Goal: Task Accomplishment & Management: Manage account settings

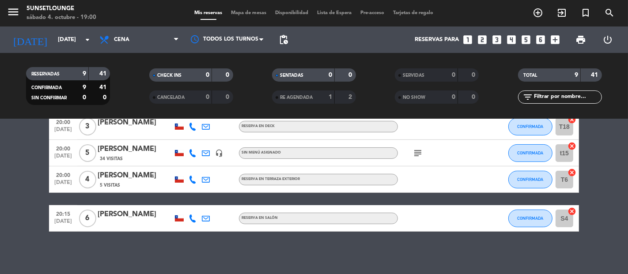
scroll to position [217, 0]
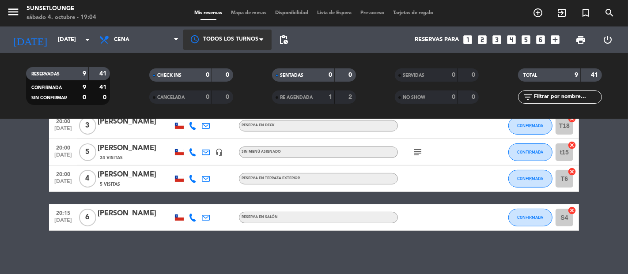
click at [239, 39] on div at bounding box center [227, 40] width 88 height 20
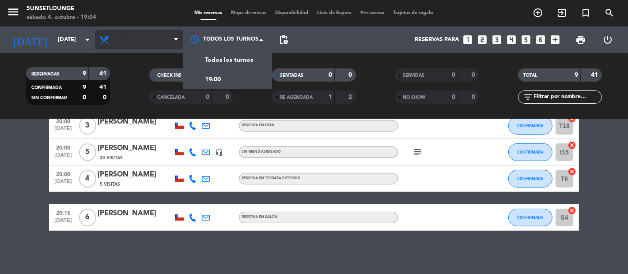
click at [158, 43] on span "Cena" at bounding box center [139, 39] width 88 height 19
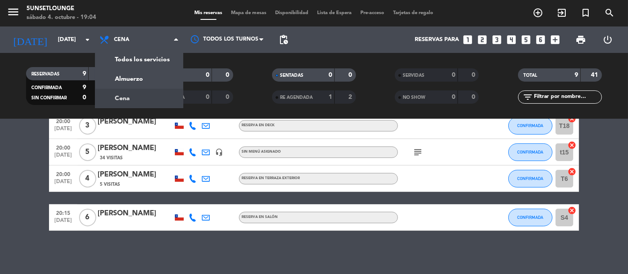
click at [258, 102] on filter-checkbox "RE AGENDADA 1 2" at bounding box center [314, 97] width 123 height 13
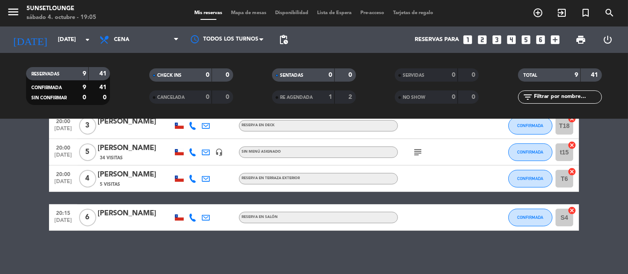
click at [249, 13] on span "Mapa de mesas" at bounding box center [249, 13] width 44 height 5
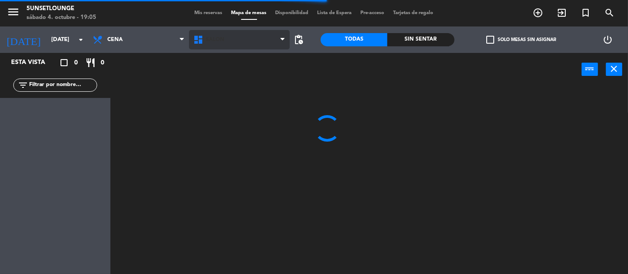
click at [255, 42] on span "Salón" at bounding box center [239, 39] width 101 height 19
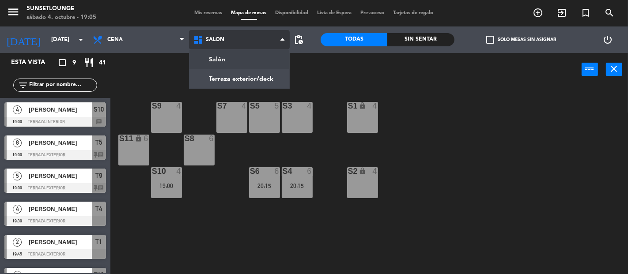
click at [262, 77] on ng-component "menu 5unsetlounge [DATE] 4. octubre - 19:05 Mis reservas Mapa de mesas Disponib…" at bounding box center [314, 137] width 628 height 274
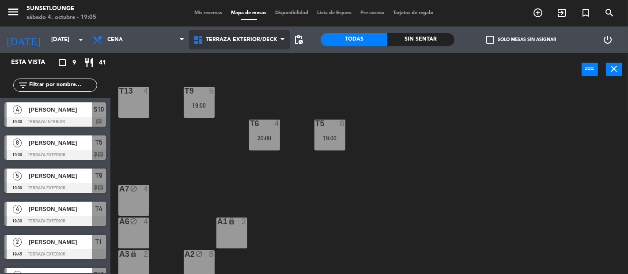
scroll to position [120, 0]
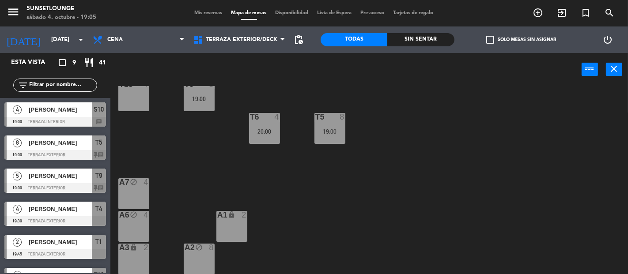
click at [143, 263] on div "A3 lock 2" at bounding box center [133, 259] width 31 height 31
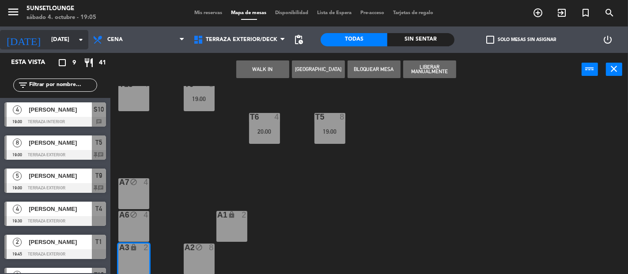
click at [47, 38] on input "[DATE]" at bounding box center [85, 40] width 77 height 16
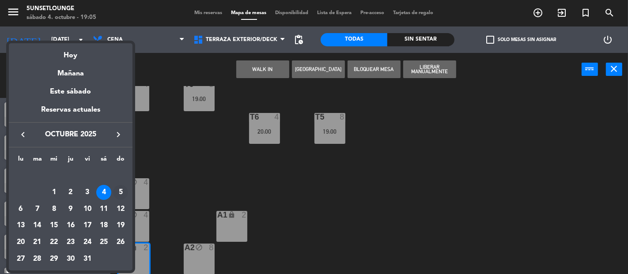
click at [124, 193] on div "5" at bounding box center [120, 192] width 15 height 15
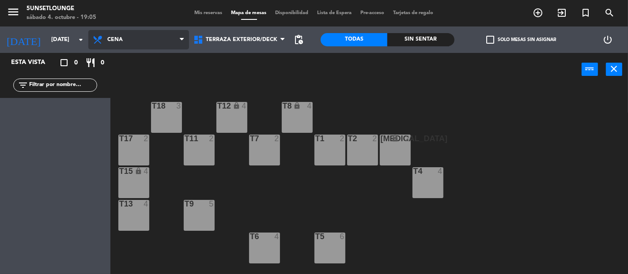
click at [134, 42] on span "Cena" at bounding box center [138, 39] width 101 height 19
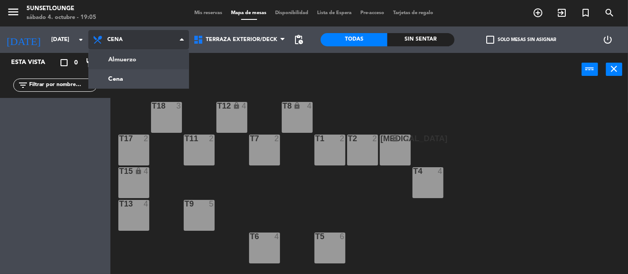
click at [136, 61] on ng-component "menu 5unsetlounge [DATE] 4. octubre - 19:05 Mis reservas Mapa de mesas Disponib…" at bounding box center [314, 137] width 628 height 274
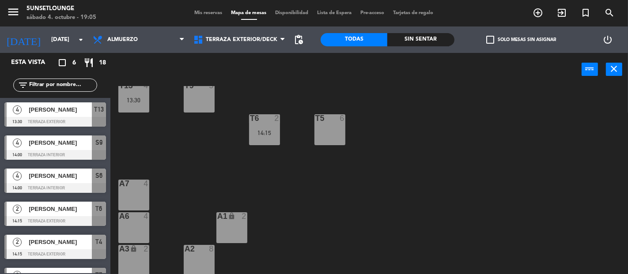
scroll to position [120, 0]
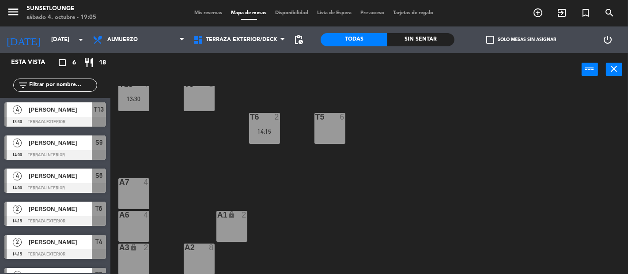
click at [133, 195] on div "A7 4" at bounding box center [133, 193] width 31 height 31
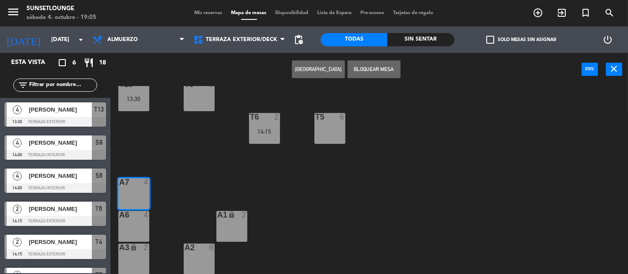
click at [384, 70] on button "Bloquear Mesa" at bounding box center [374, 70] width 53 height 18
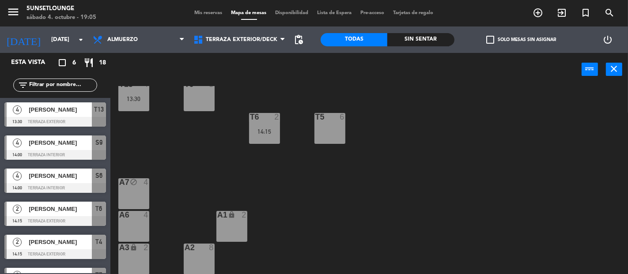
click at [245, 227] on div "A1 lock 2" at bounding box center [231, 226] width 31 height 31
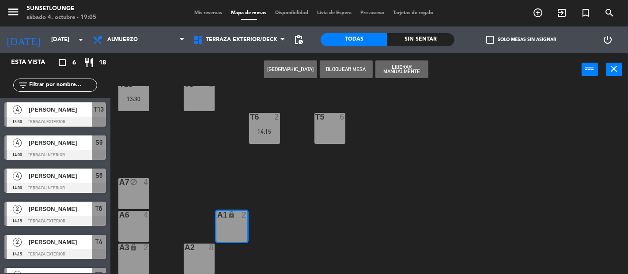
click at [209, 252] on div "A2 8" at bounding box center [199, 248] width 31 height 9
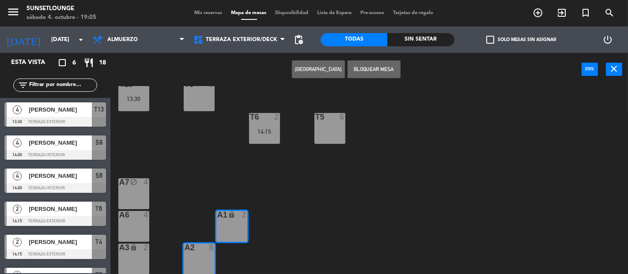
click at [362, 65] on button "Bloquear Mesa" at bounding box center [374, 70] width 53 height 18
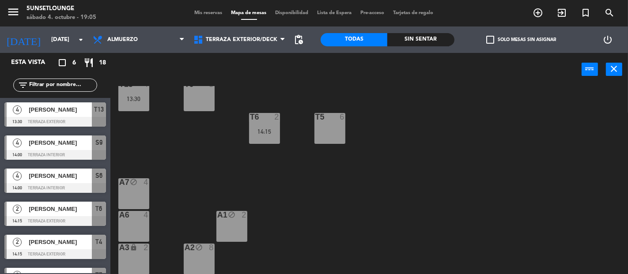
click at [124, 229] on div "A6 4" at bounding box center [133, 226] width 31 height 31
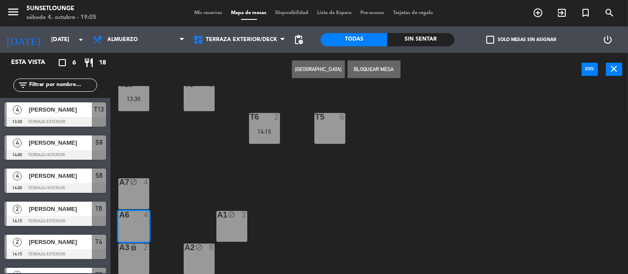
click at [367, 70] on button "Bloquear Mesa" at bounding box center [374, 70] width 53 height 18
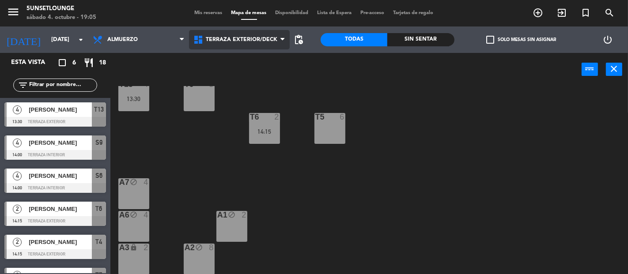
click at [246, 37] on span "Terraza exterior/deck" at bounding box center [242, 40] width 72 height 6
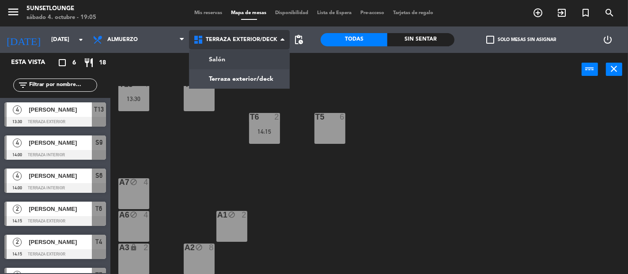
scroll to position [0, 0]
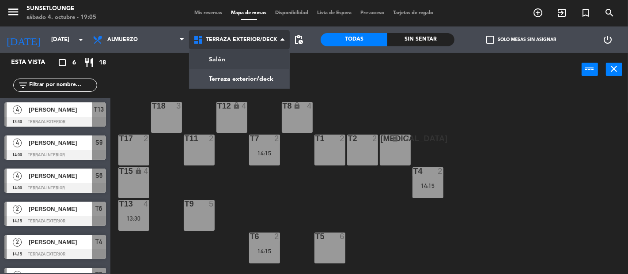
click at [233, 61] on ng-component "menu 5unsetlounge [DATE] 4. octubre - 19:05 Mis reservas Mapa de mesas Disponib…" at bounding box center [314, 137] width 628 height 274
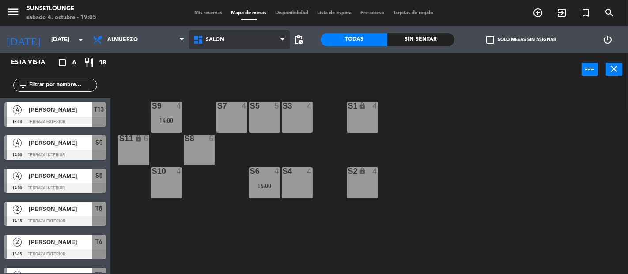
click at [229, 43] on span "Salón" at bounding box center [239, 39] width 101 height 19
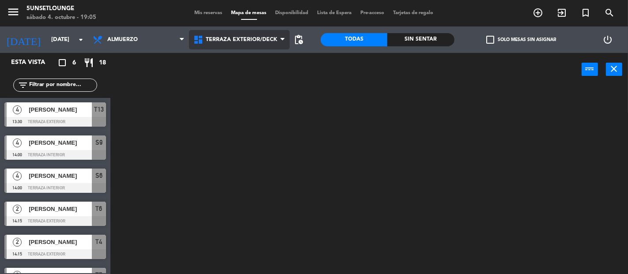
click at [217, 79] on ng-component "menu 5unsetlounge [DATE] 4. octubre - 19:05 Mis reservas Mapa de mesas Disponib…" at bounding box center [314, 137] width 628 height 274
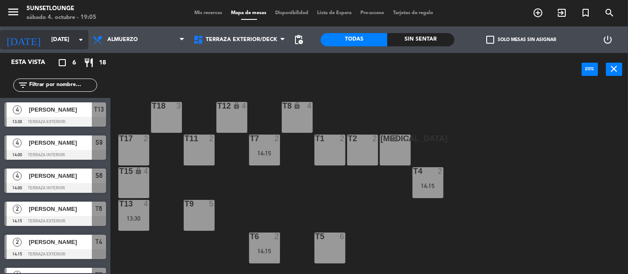
click at [53, 42] on input "[DATE]" at bounding box center [85, 40] width 77 height 16
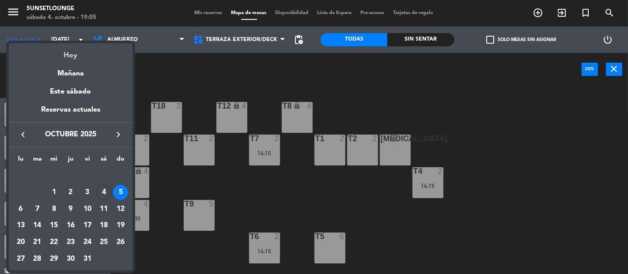
click at [74, 56] on div "Hoy" at bounding box center [71, 52] width 124 height 18
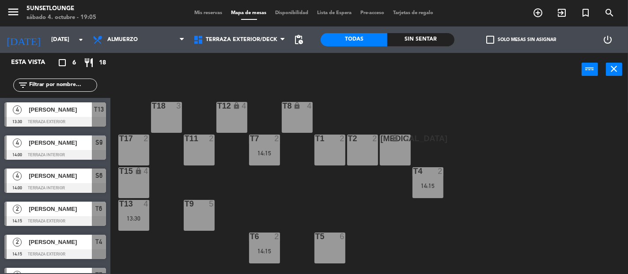
type input "[DATE]"
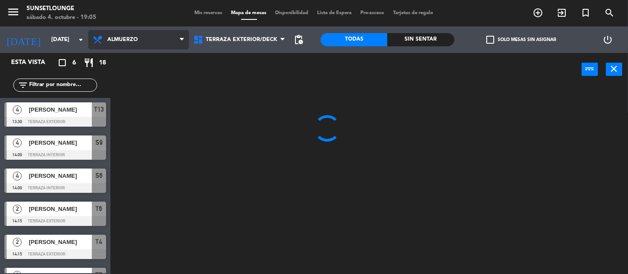
click at [118, 42] on span "Almuerzo" at bounding box center [122, 40] width 30 height 6
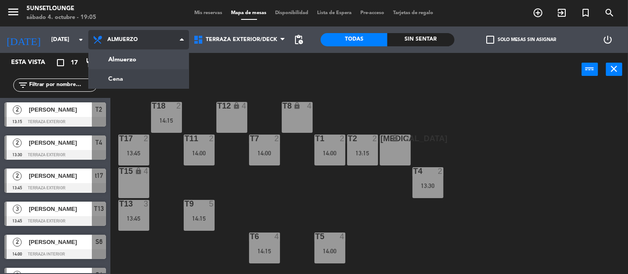
click at [119, 85] on ng-component "menu 5unsetlounge [DATE] 4. octubre - 19:05 Mis reservas Mapa de mesas Disponib…" at bounding box center [314, 137] width 628 height 274
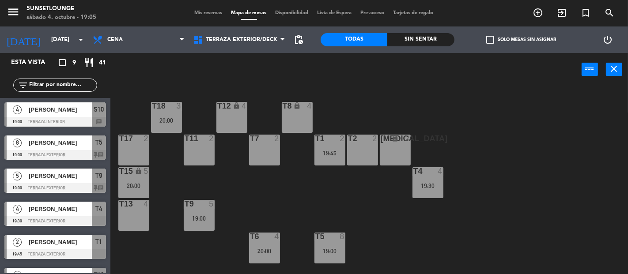
click at [211, 16] on div "Mis reservas Mapa de mesas Disponibilidad Lista de Espera Pre-acceso Tarjetas d…" at bounding box center [314, 13] width 248 height 8
click at [211, 12] on span "Mis reservas" at bounding box center [208, 13] width 37 height 5
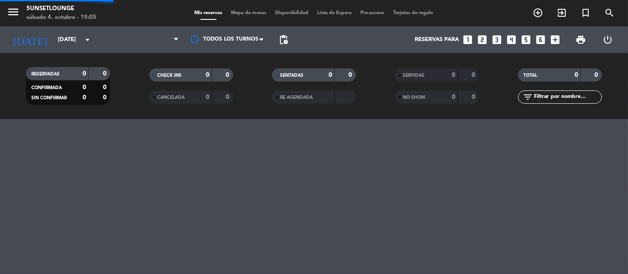
click at [211, 12] on span "Mis reservas" at bounding box center [208, 13] width 37 height 5
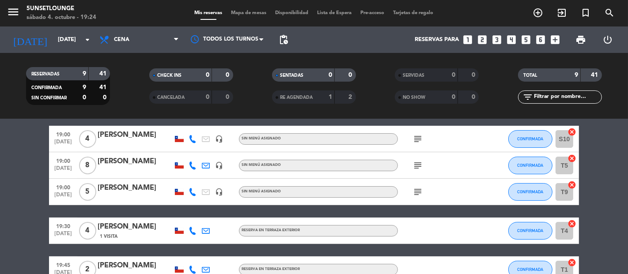
scroll to position [23, 0]
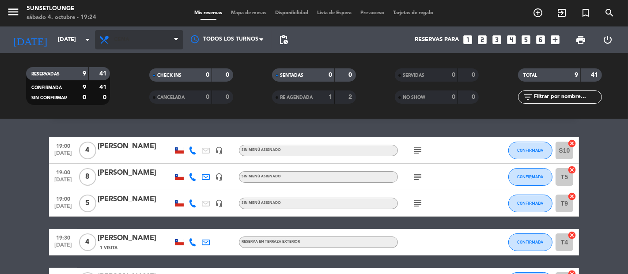
click at [155, 39] on span "Cena" at bounding box center [139, 39] width 88 height 19
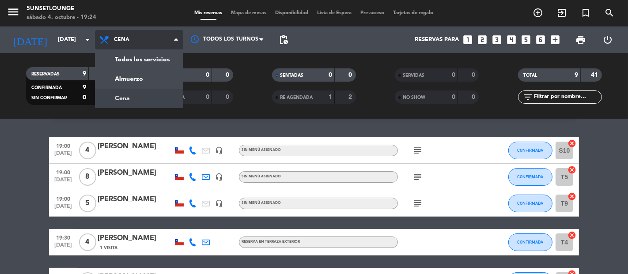
click at [155, 81] on div "menu 5unsetlounge [DATE] 4. octubre - 19:24 Mis reservas Mapa de mesas Disponib…" at bounding box center [314, 59] width 628 height 119
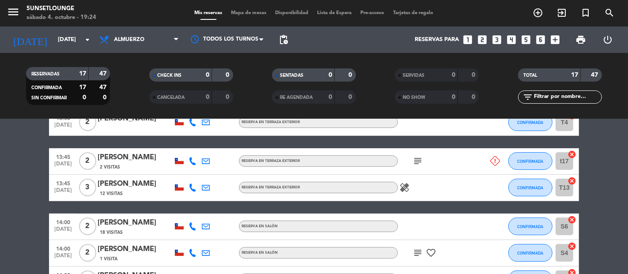
scroll to position [127, 0]
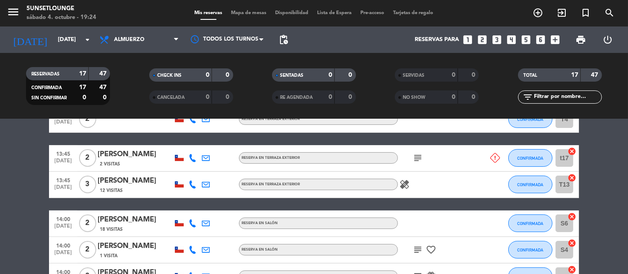
click at [476, 158] on div "subject" at bounding box center [438, 158] width 80 height 26
click at [87, 157] on span "2" at bounding box center [87, 158] width 17 height 18
click at [189, 160] on icon at bounding box center [193, 158] width 8 height 8
click at [420, 158] on icon "subject" at bounding box center [418, 158] width 11 height 11
click at [491, 157] on icon at bounding box center [496, 158] width 10 height 10
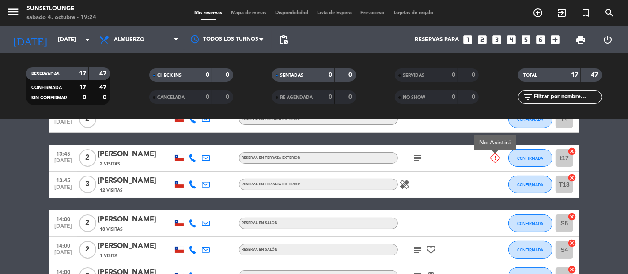
click at [528, 158] on span "CONFIRMADA" at bounding box center [531, 158] width 26 height 5
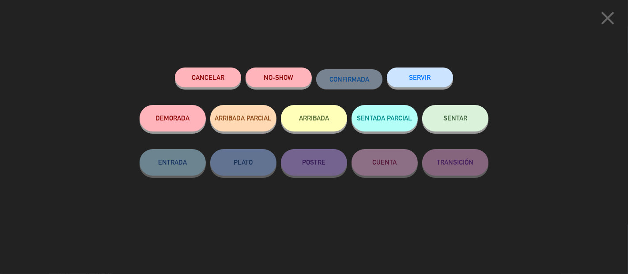
click at [610, 21] on icon "close" at bounding box center [608, 18] width 22 height 22
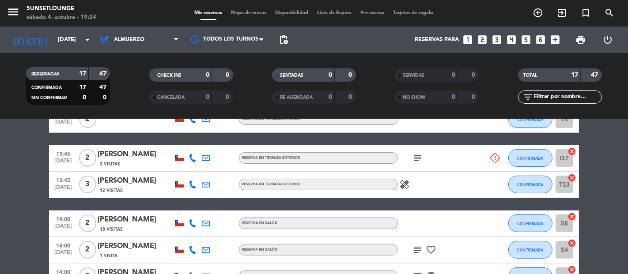
click at [145, 155] on div "[PERSON_NAME]" at bounding box center [135, 154] width 75 height 11
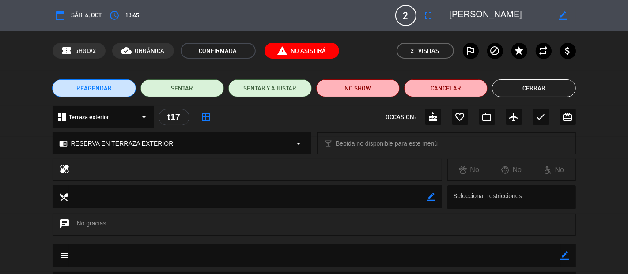
click at [122, 13] on button "access_time" at bounding box center [115, 16] width 16 height 16
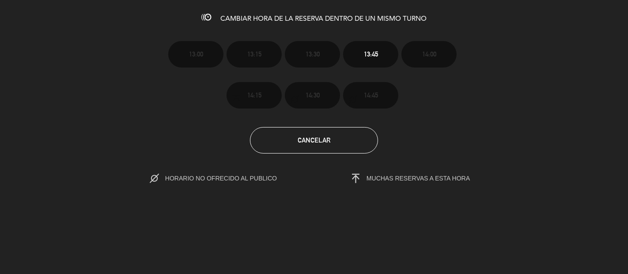
click at [333, 150] on button "Cancelar" at bounding box center [314, 140] width 128 height 27
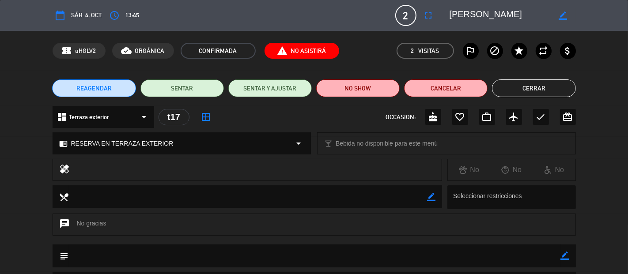
click at [549, 96] on button "Cerrar" at bounding box center [533, 89] width 83 height 18
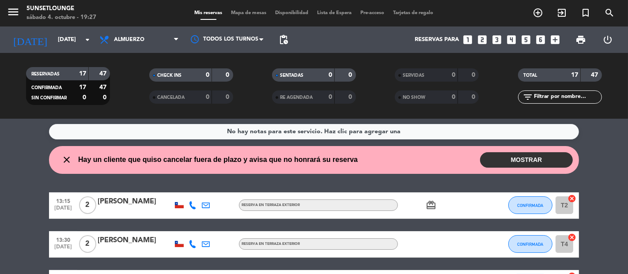
scroll to position [0, 0]
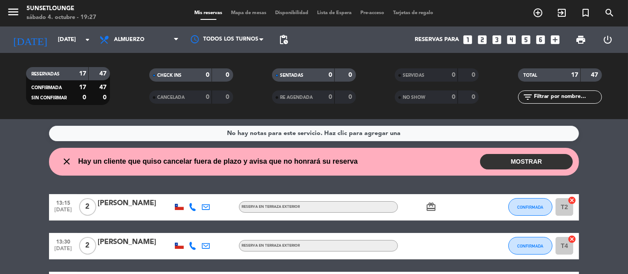
click at [526, 157] on button "MOSTRAR" at bounding box center [526, 161] width 93 height 15
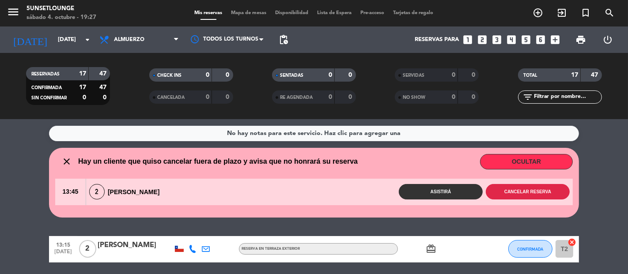
click at [548, 193] on button "Cancelar reserva" at bounding box center [528, 191] width 84 height 15
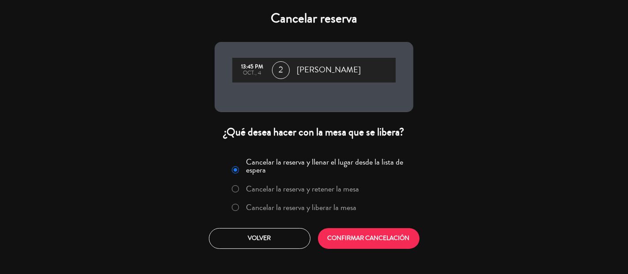
click at [326, 204] on label "Cancelar la reserva y liberar la mesa" at bounding box center [301, 208] width 110 height 8
click at [350, 190] on label "Cancelar la reserva y retener la mesa" at bounding box center [302, 189] width 113 height 8
click at [362, 232] on button "CONFIRMAR CANCELACIÓN" at bounding box center [369, 238] width 102 height 21
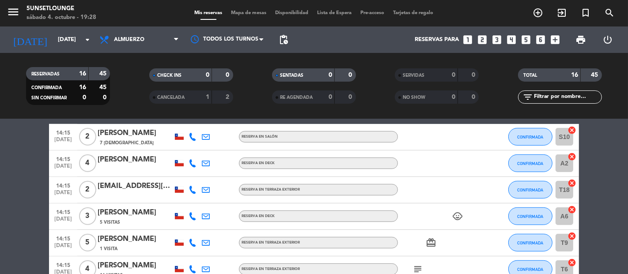
scroll to position [386, 0]
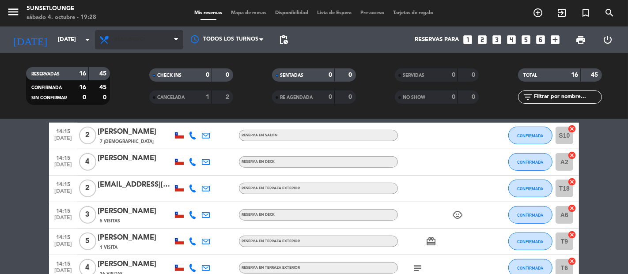
click at [137, 39] on span "Almuerzo" at bounding box center [129, 40] width 30 height 6
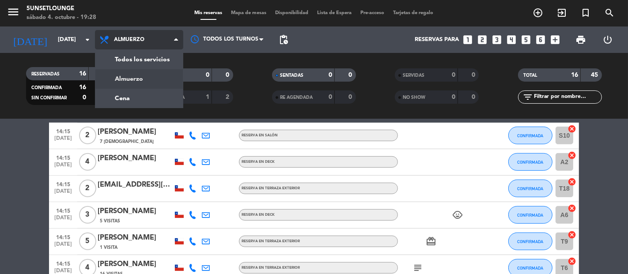
click at [144, 98] on div "menu 5unsetlounge [DATE] 4. octubre - 19:28 Mis reservas Mapa de mesas Disponib…" at bounding box center [314, 59] width 628 height 119
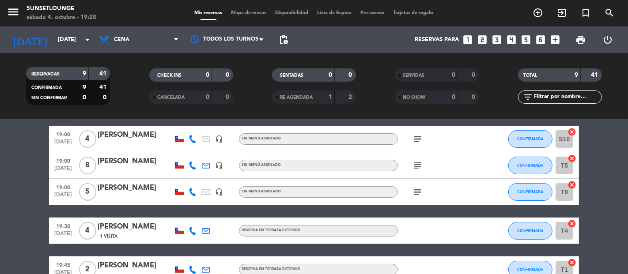
scroll to position [18, 0]
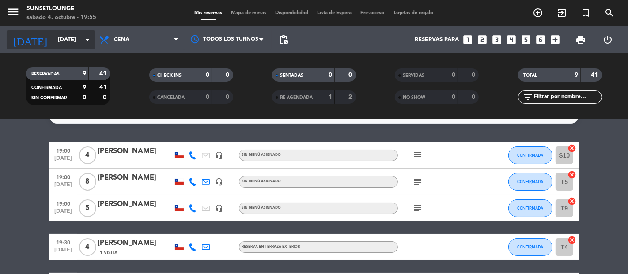
drag, startPoint x: 76, startPoint y: 29, endPoint x: 75, endPoint y: 34, distance: 4.9
click at [75, 34] on div "[DATE] [DATE] arrow_drop_down" at bounding box center [51, 40] width 88 height 27
click at [75, 34] on input "[DATE]" at bounding box center [91, 40] width 77 height 16
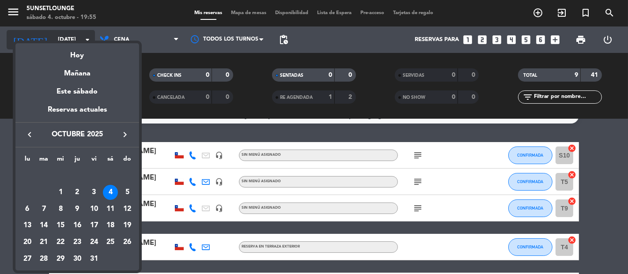
click at [75, 34] on div at bounding box center [314, 137] width 628 height 274
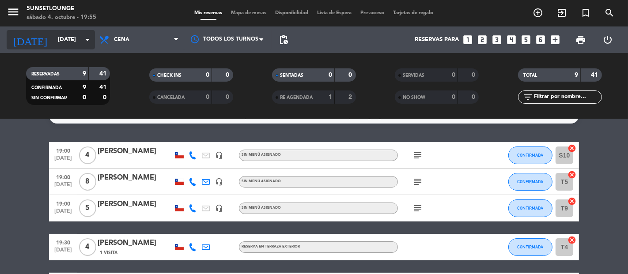
click at [68, 31] on div "[DATE] [DATE] arrow_drop_down" at bounding box center [51, 39] width 88 height 19
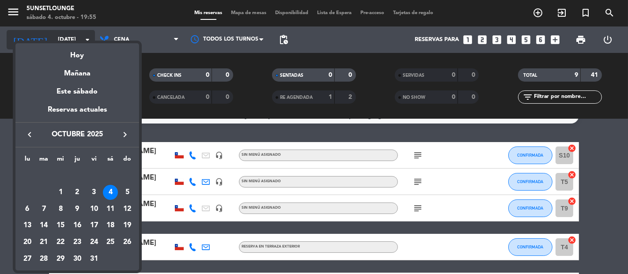
click at [68, 31] on div at bounding box center [314, 137] width 628 height 274
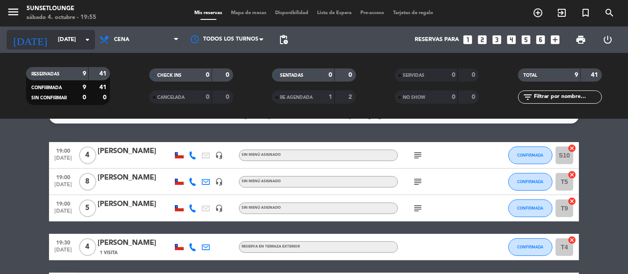
click at [53, 40] on input "[DATE]" at bounding box center [91, 40] width 77 height 16
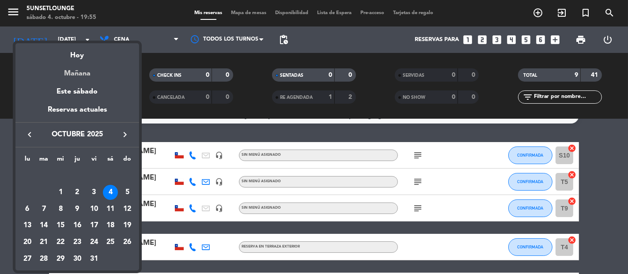
click at [71, 74] on div "Mañana" at bounding box center [77, 70] width 124 height 18
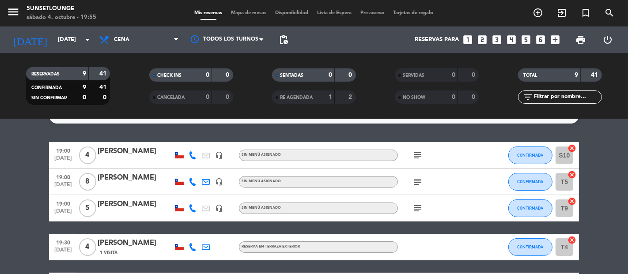
type input "[DATE]"
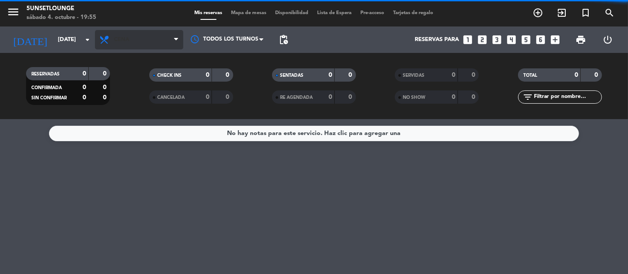
click at [132, 39] on span "Cena" at bounding box center [139, 39] width 88 height 19
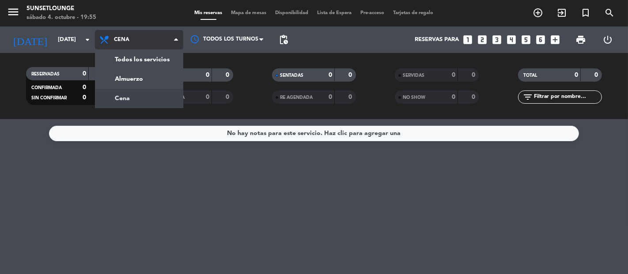
click at [136, 76] on div "menu 5unsetlounge [DATE] 4. octubre - 19:55 Mis reservas Mapa de mesas Disponib…" at bounding box center [314, 59] width 628 height 119
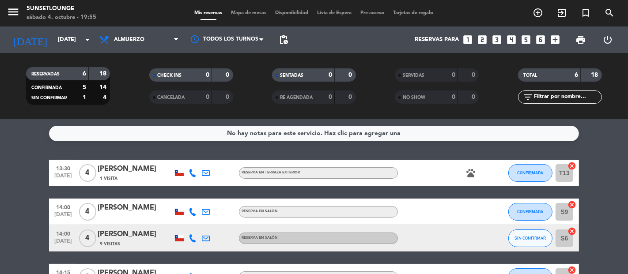
click at [523, 238] on span "SIN CONFIRMAR" at bounding box center [530, 238] width 31 height 5
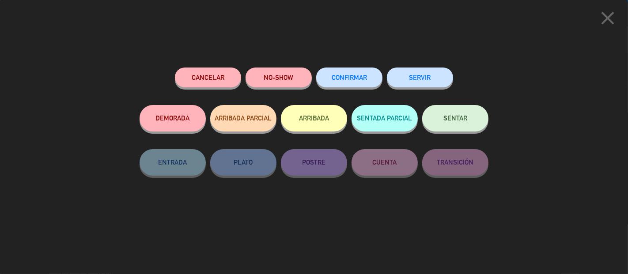
click at [341, 71] on button "CONFIRMAR" at bounding box center [349, 78] width 66 height 20
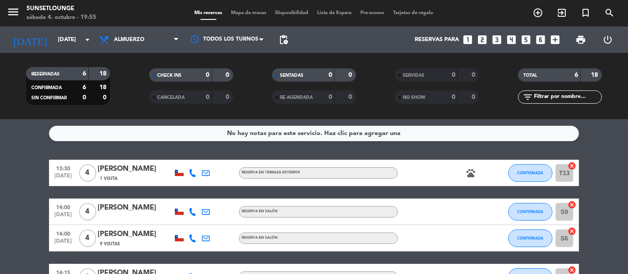
click at [233, 14] on span "Mapa de mesas" at bounding box center [249, 13] width 44 height 5
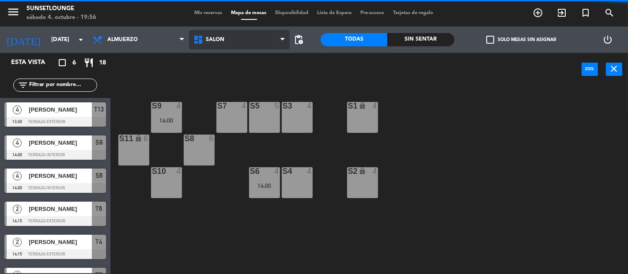
click at [209, 34] on span "Salón" at bounding box center [239, 39] width 101 height 19
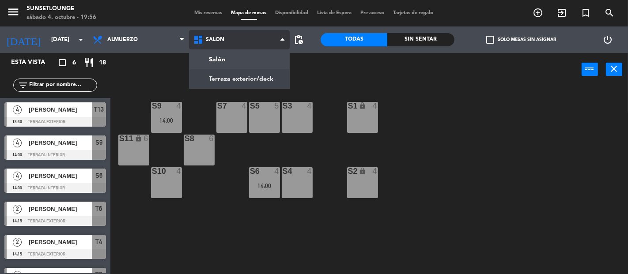
click at [211, 76] on ng-component "menu 5unsetlounge [DATE] 4. octubre - 19:56 Mis reservas Mapa de mesas Disponib…" at bounding box center [314, 137] width 628 height 274
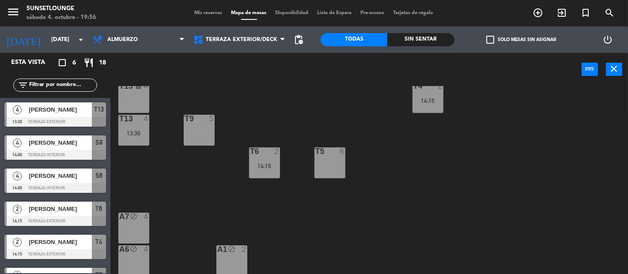
scroll to position [120, 0]
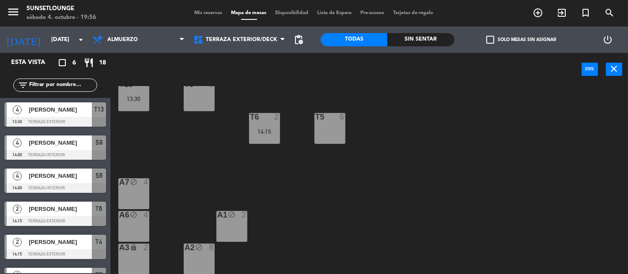
click at [140, 261] on div "A3 lock 2" at bounding box center [133, 259] width 31 height 31
click at [292, 233] on div "T18 3 T12 lock 4 T8 lock 4 t17 2 T11 2 T7 2 14:15 T2 2 [MEDICAL_DATA] lock 2 T1…" at bounding box center [372, 180] width 511 height 188
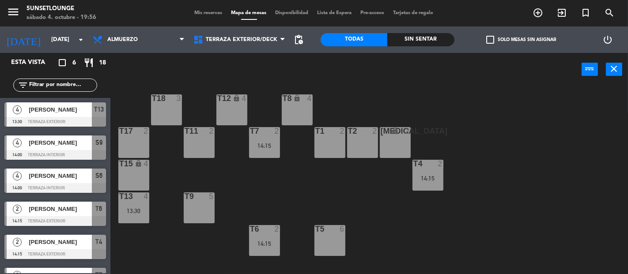
scroll to position [5, 0]
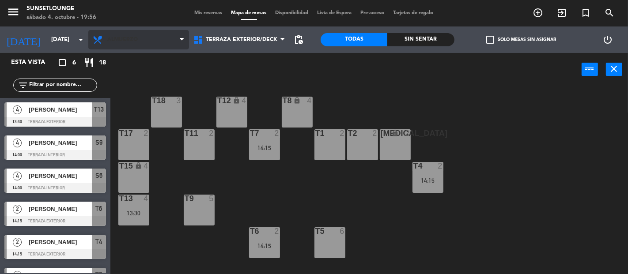
click at [137, 35] on span "Almuerzo" at bounding box center [138, 39] width 101 height 19
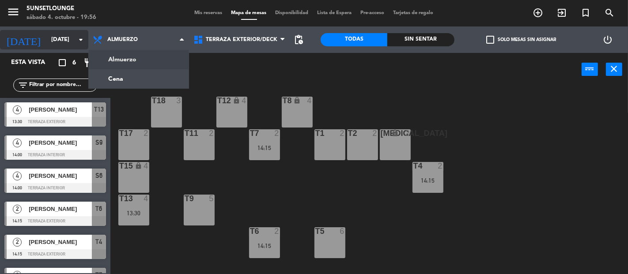
click at [51, 40] on input "[DATE]" at bounding box center [85, 40] width 77 height 16
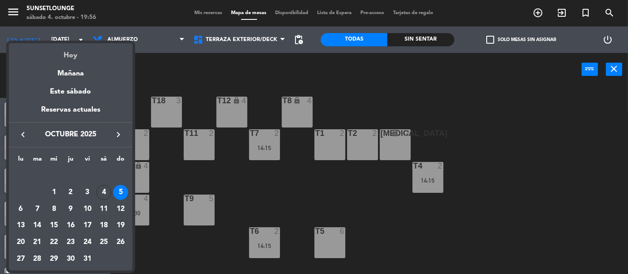
click at [71, 56] on div "Hoy" at bounding box center [71, 52] width 124 height 18
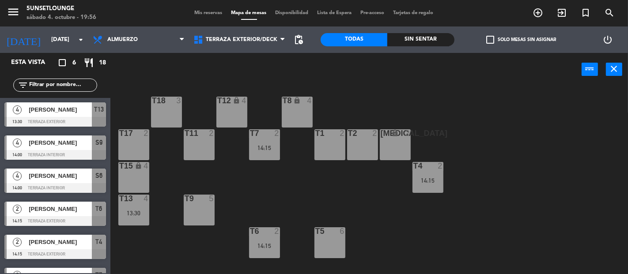
type input "[DATE]"
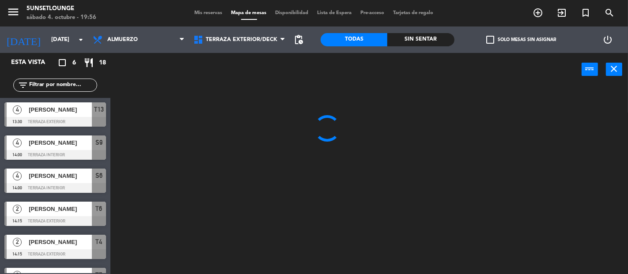
scroll to position [0, 0]
